Goal: Use online tool/utility: Utilize a website feature to perform a specific function

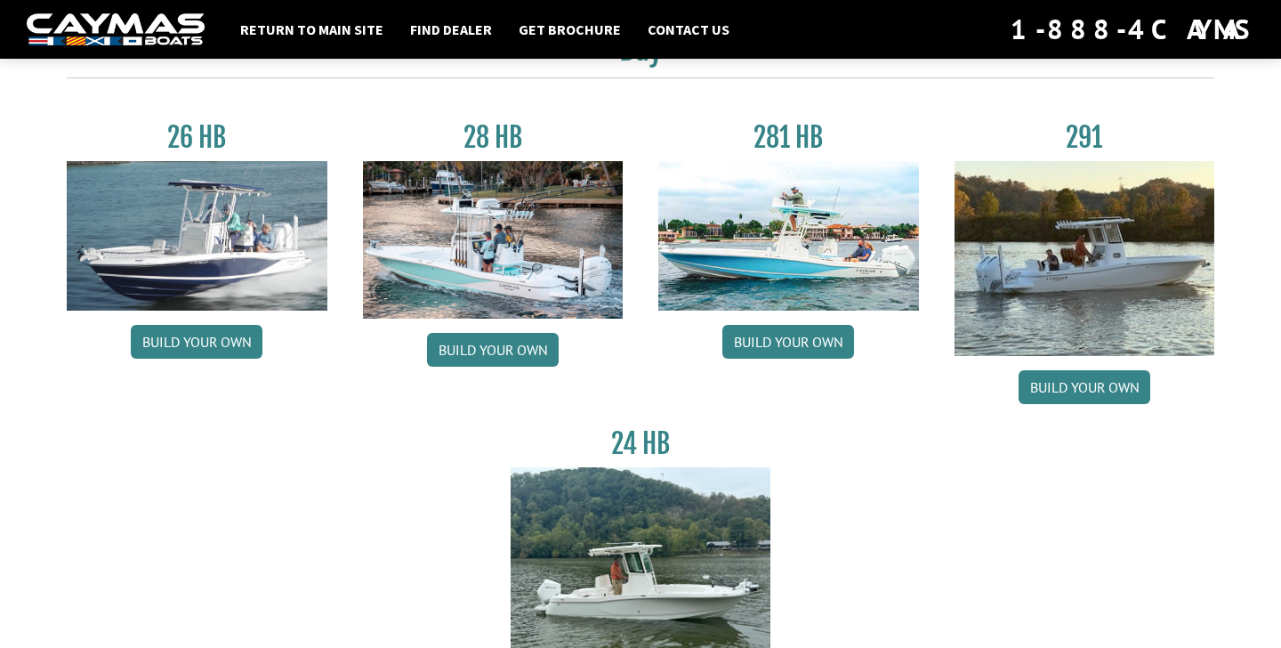
scroll to position [118, 0]
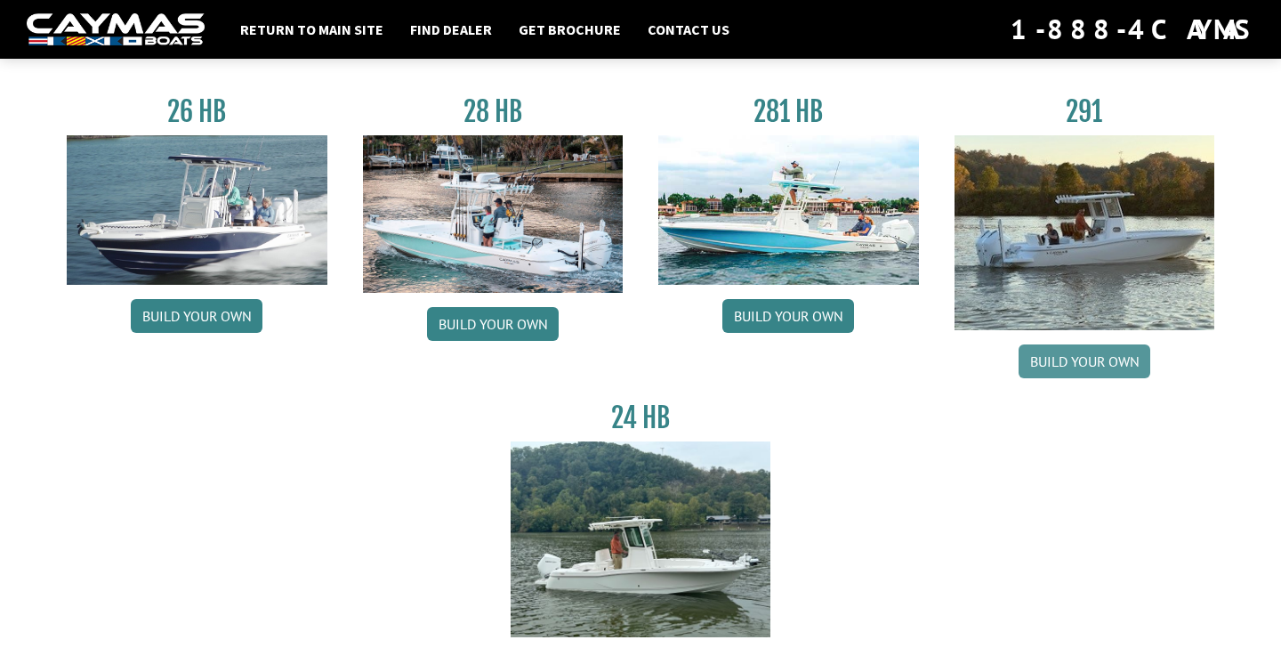
click at [1098, 368] on link "Build your own" at bounding box center [1085, 361] width 132 height 34
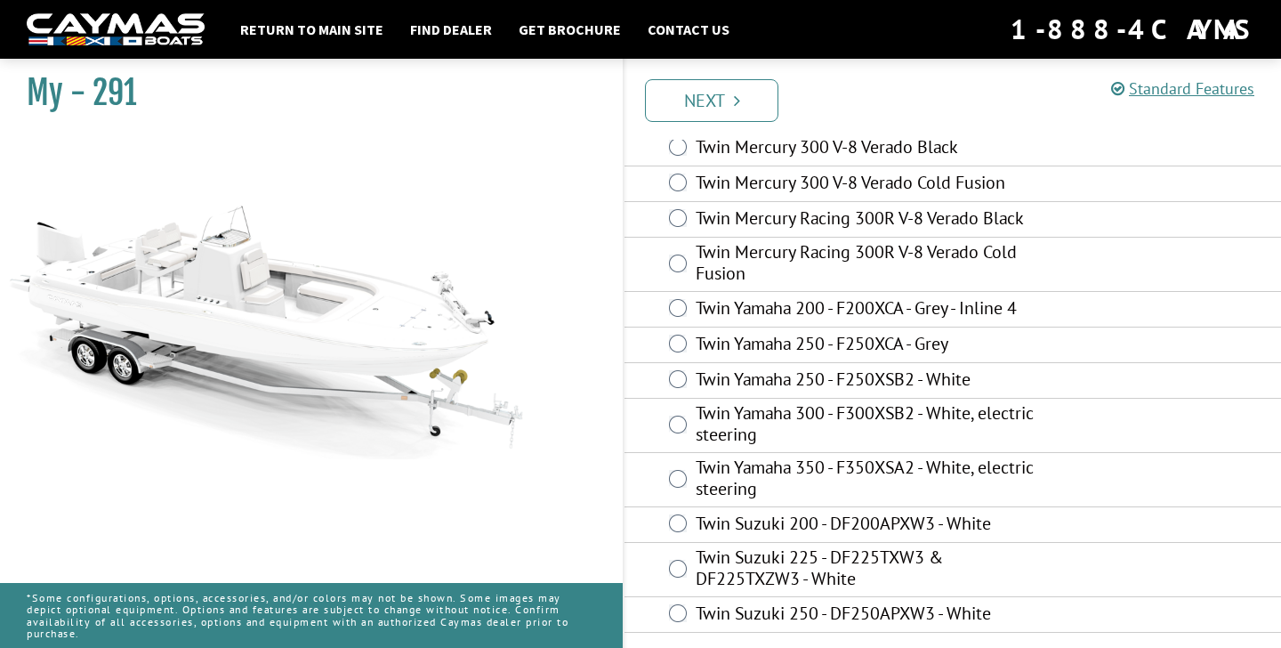
scroll to position [83, 0]
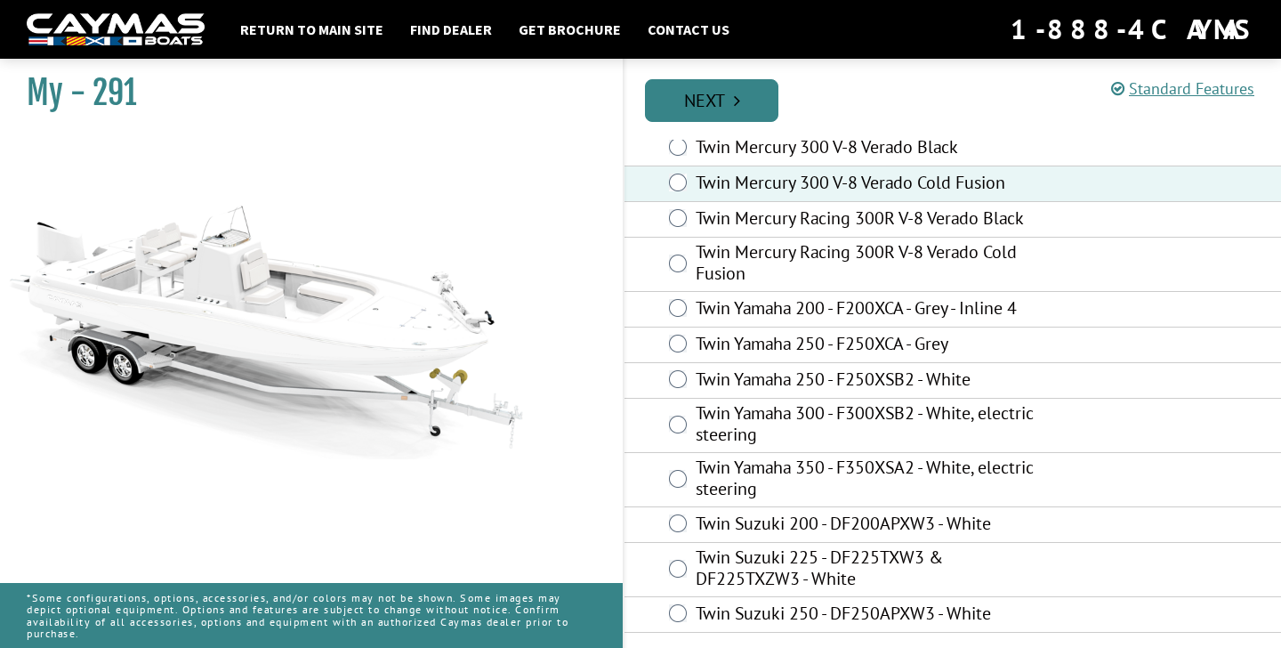
click at [737, 115] on link "Next" at bounding box center [711, 100] width 133 height 43
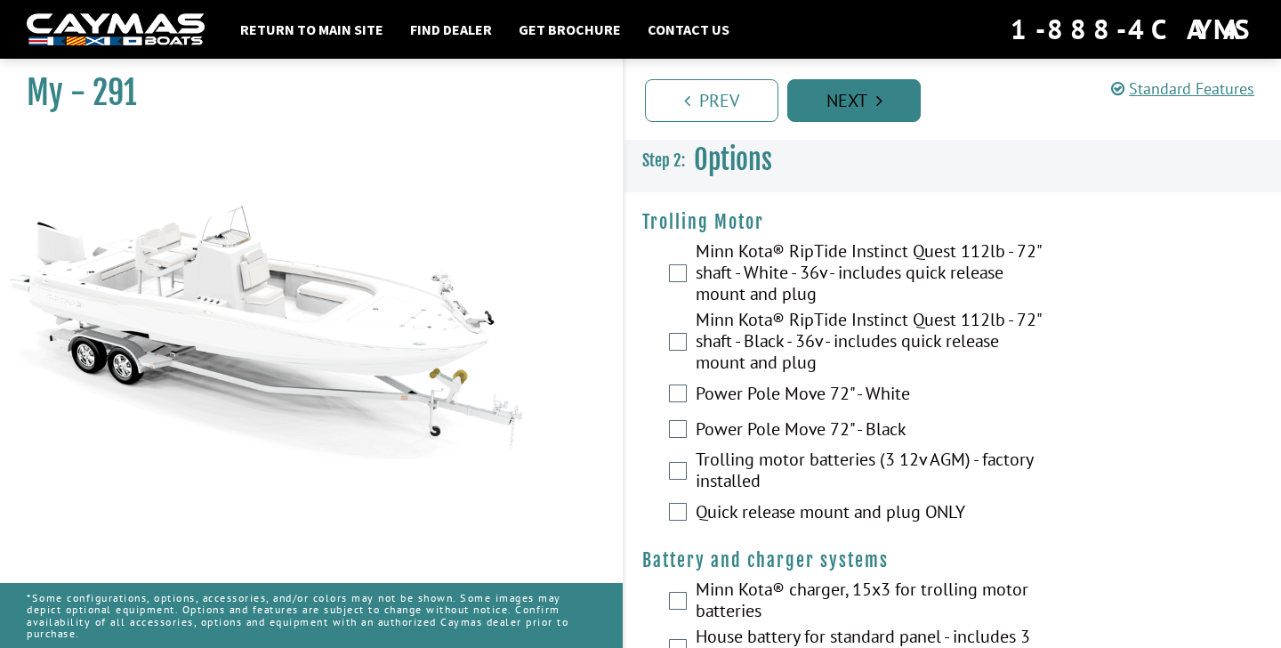
scroll to position [0, 0]
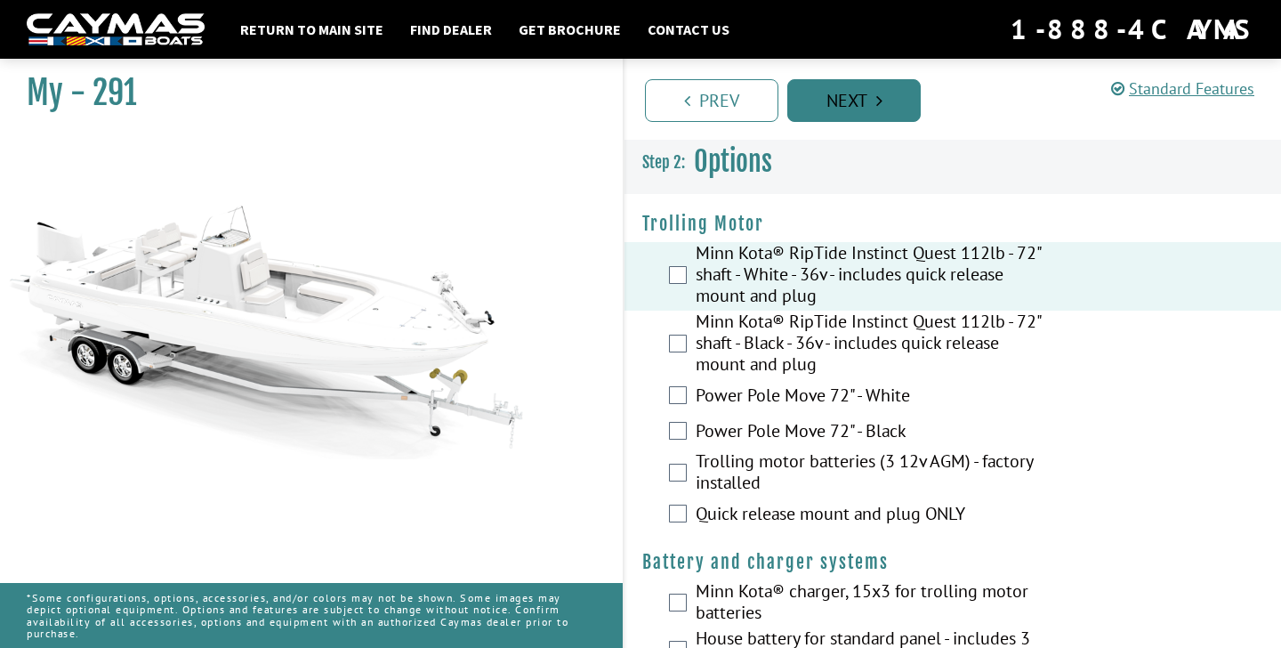
click at [884, 117] on link "Next" at bounding box center [854, 100] width 133 height 43
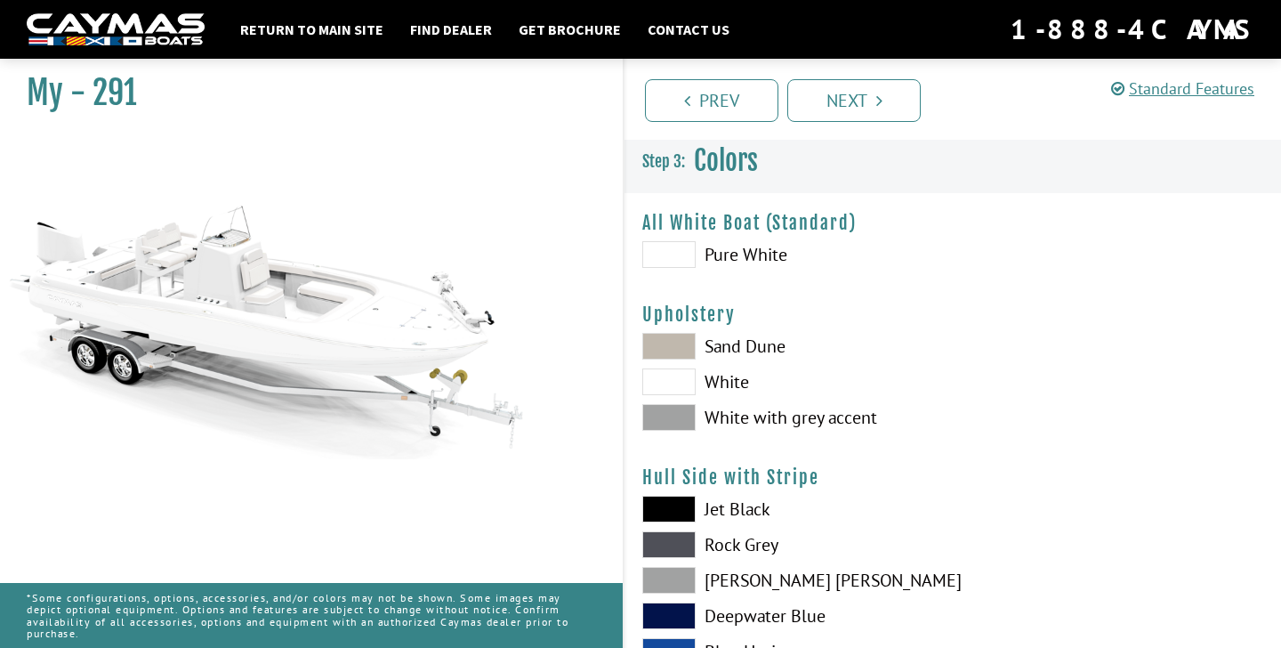
click at [681, 255] on span at bounding box center [668, 254] width 53 height 27
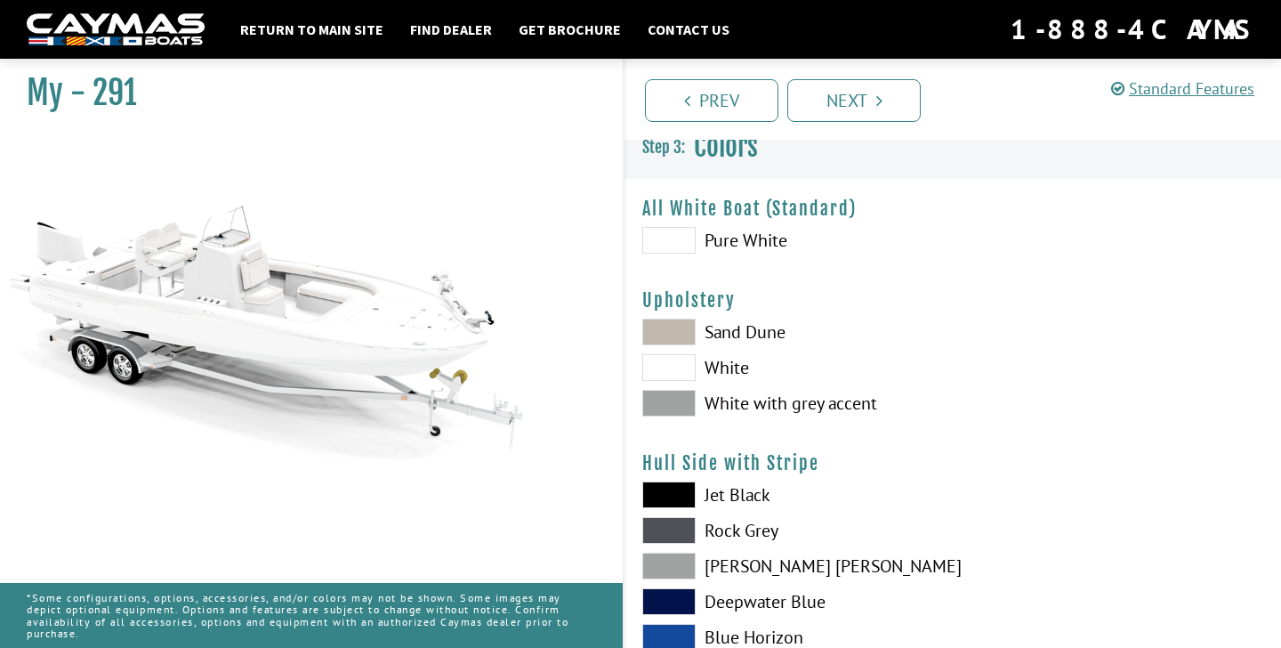
scroll to position [15, 0]
click at [674, 335] on span at bounding box center [668, 331] width 53 height 27
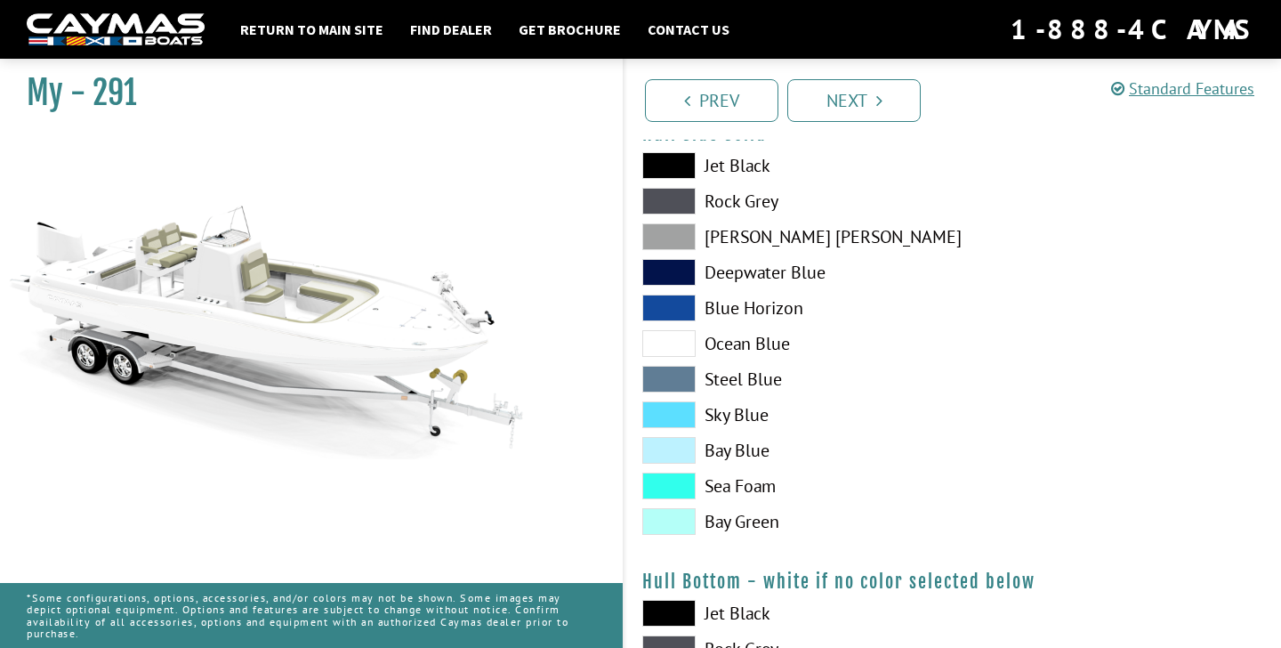
scroll to position [796, 0]
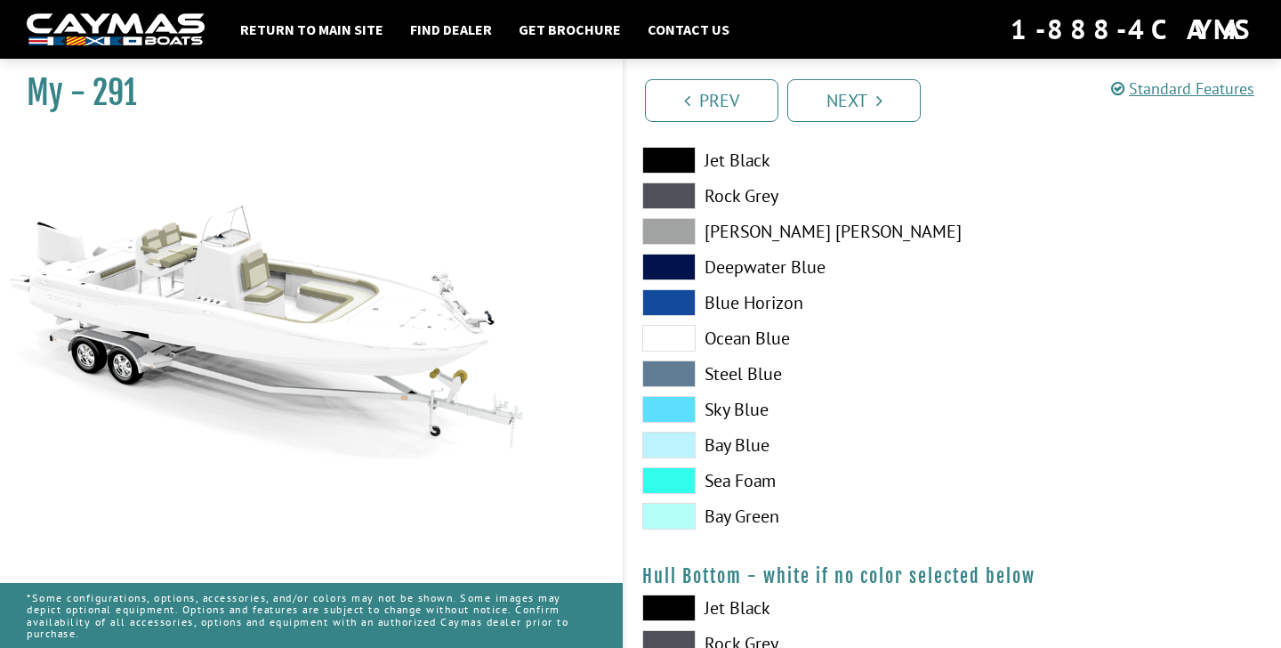
click at [683, 448] on span at bounding box center [668, 445] width 53 height 27
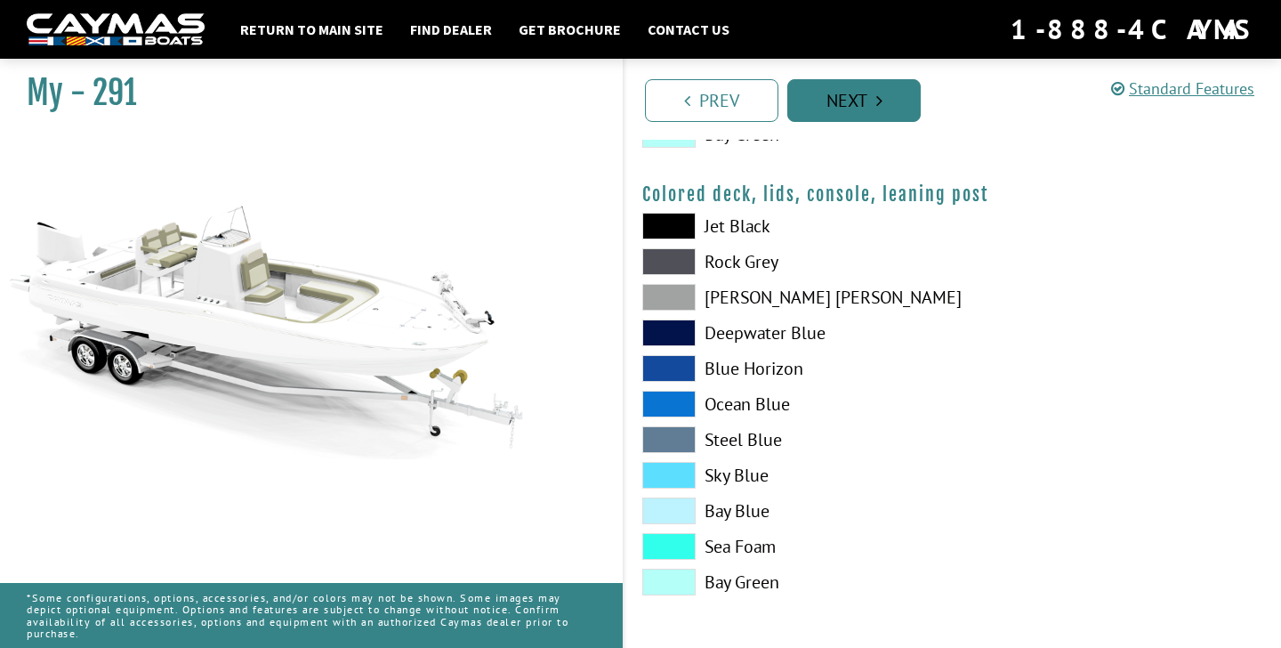
click at [869, 100] on link "Next" at bounding box center [854, 100] width 133 height 43
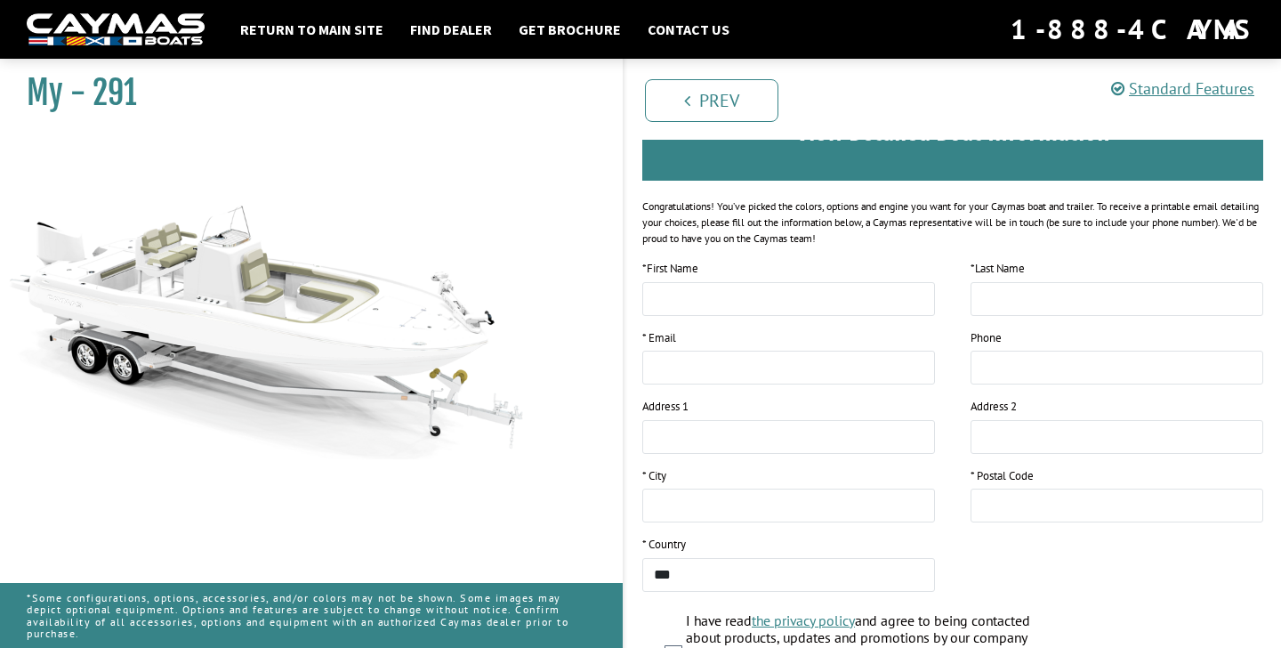
scroll to position [178, 0]
